Goal: Information Seeking & Learning: Learn about a topic

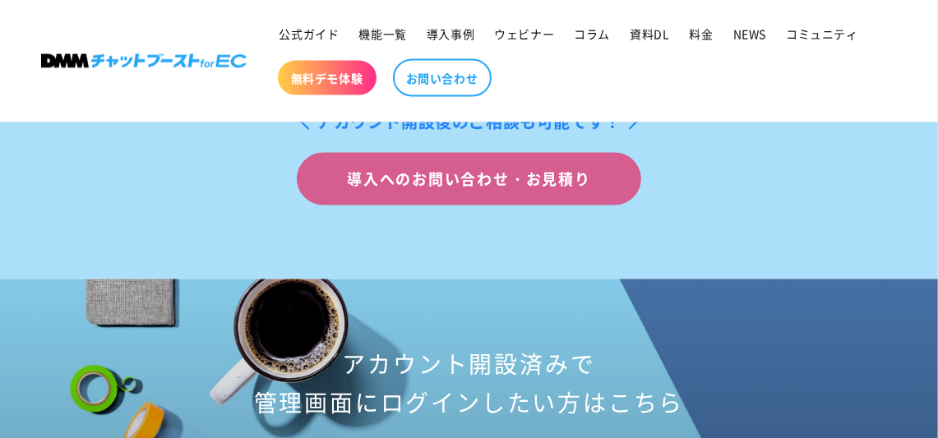
scroll to position [6330, 0]
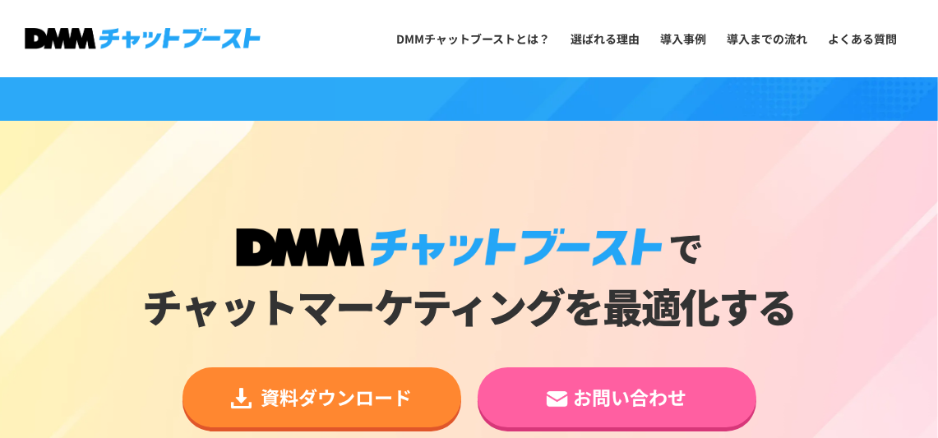
scroll to position [3946, 0]
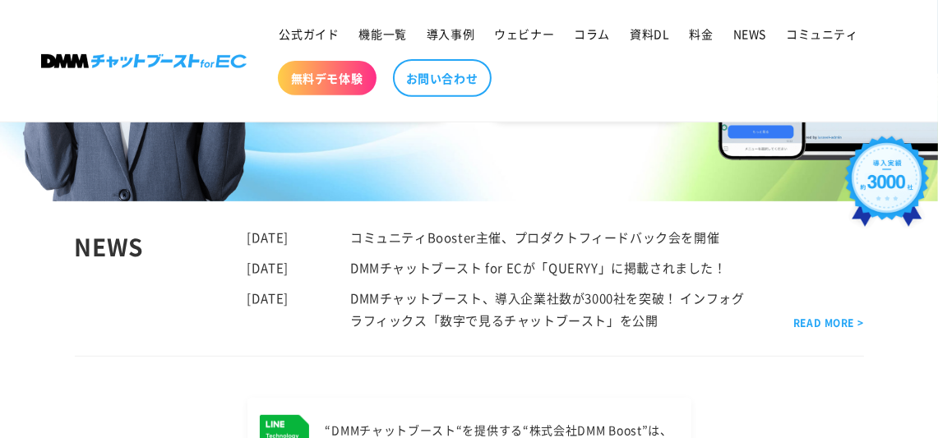
scroll to position [575, 0]
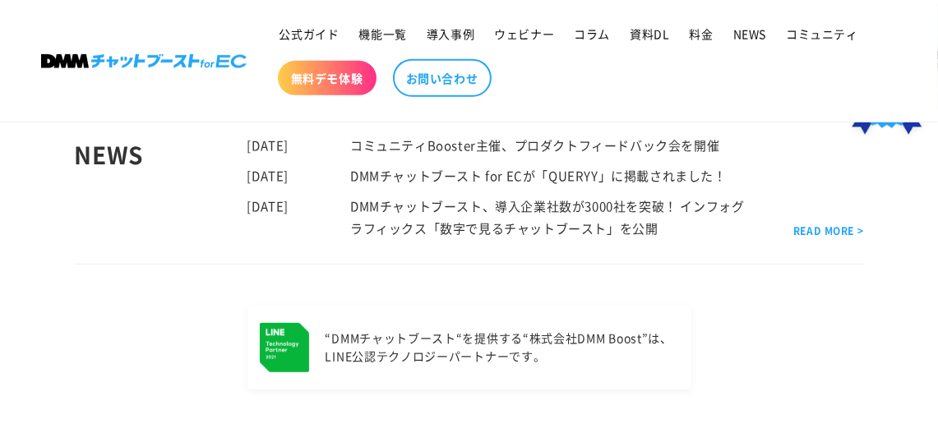
click at [279, 347] on img at bounding box center [284, 347] width 49 height 49
click at [296, 349] on img at bounding box center [284, 347] width 49 height 49
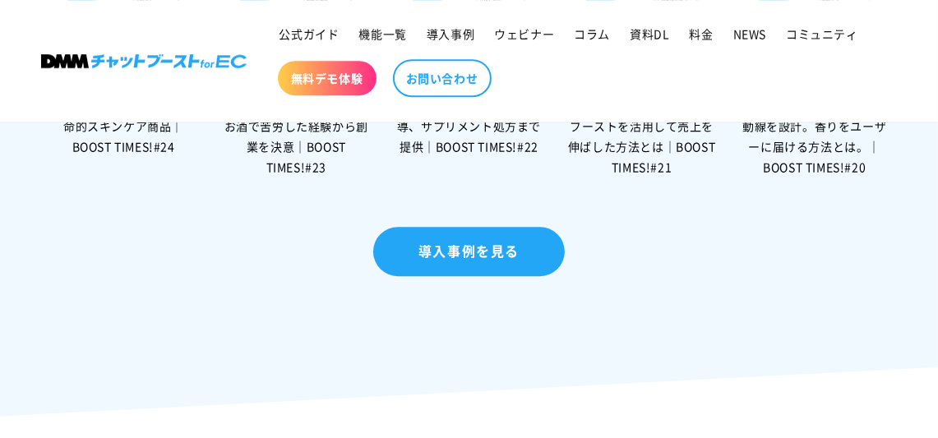
scroll to position [3535, 0]
